Goal: Task Accomplishment & Management: Complete application form

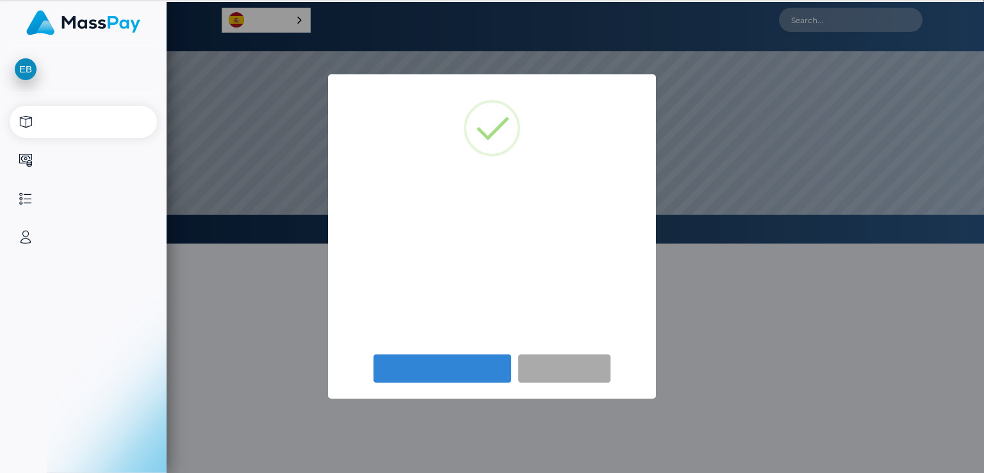
select select
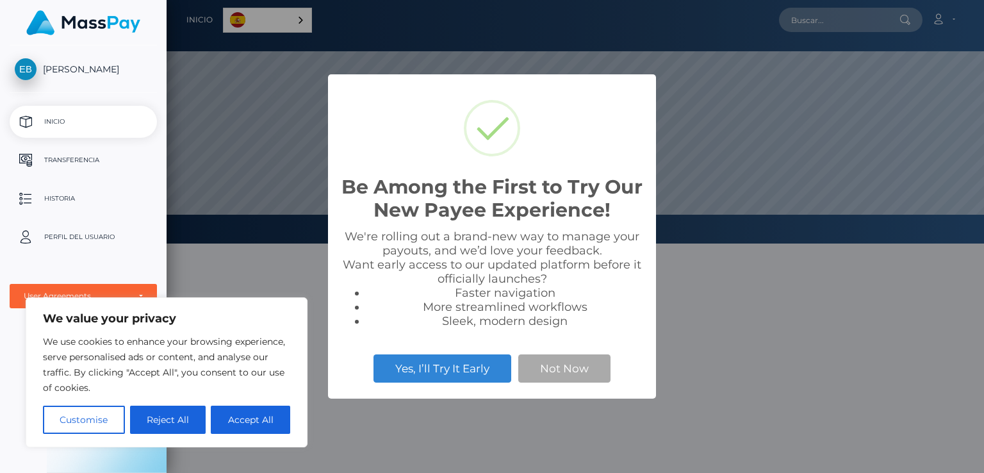
scroll to position [244, 818]
click at [557, 370] on button "Not Now" at bounding box center [564, 368] width 92 height 28
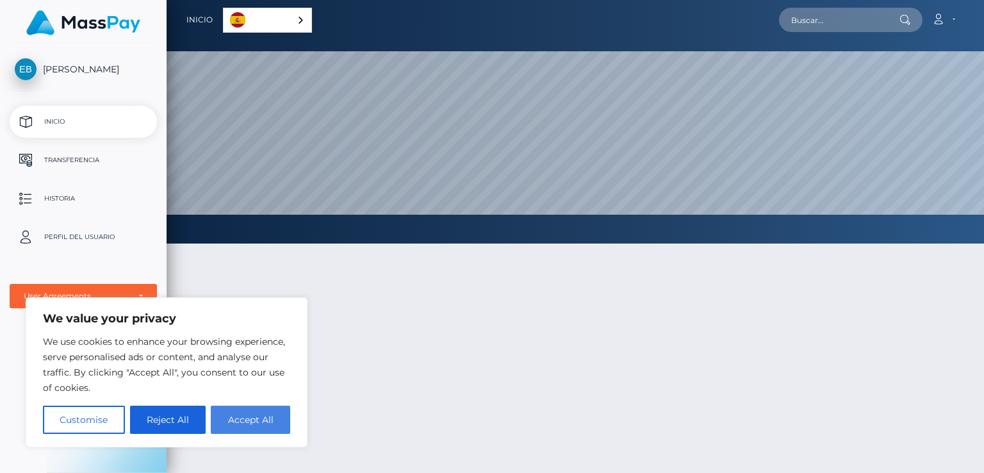
click at [258, 411] on button "Accept All" at bounding box center [250, 420] width 79 height 28
checkbox input "true"
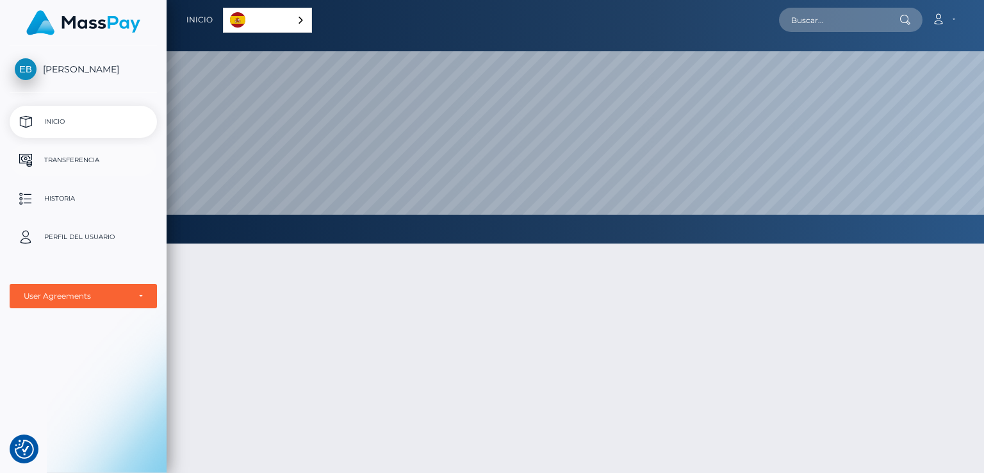
click at [75, 154] on p "Transferencia" at bounding box center [83, 160] width 137 height 19
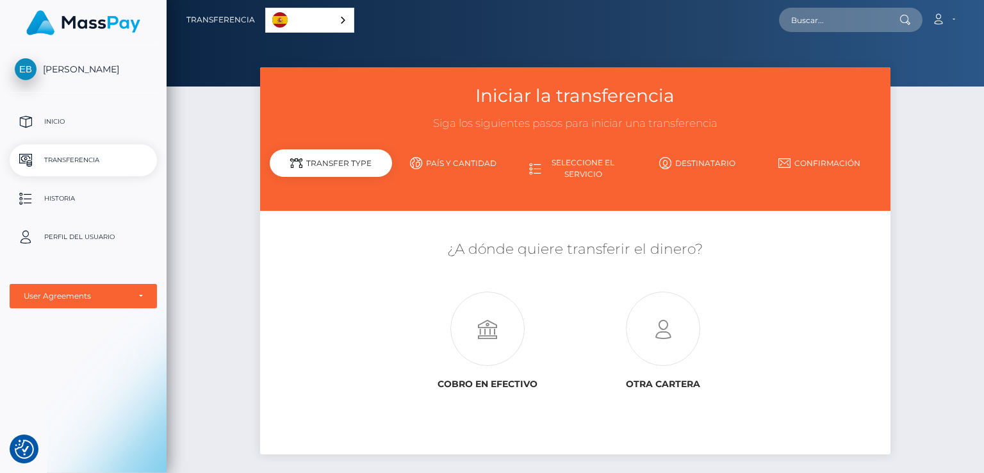
click at [459, 167] on link "País y cantidad" at bounding box center [453, 163] width 122 height 22
click at [672, 331] on icon at bounding box center [662, 329] width 175 height 74
